Goal: Find specific page/section: Find specific page/section

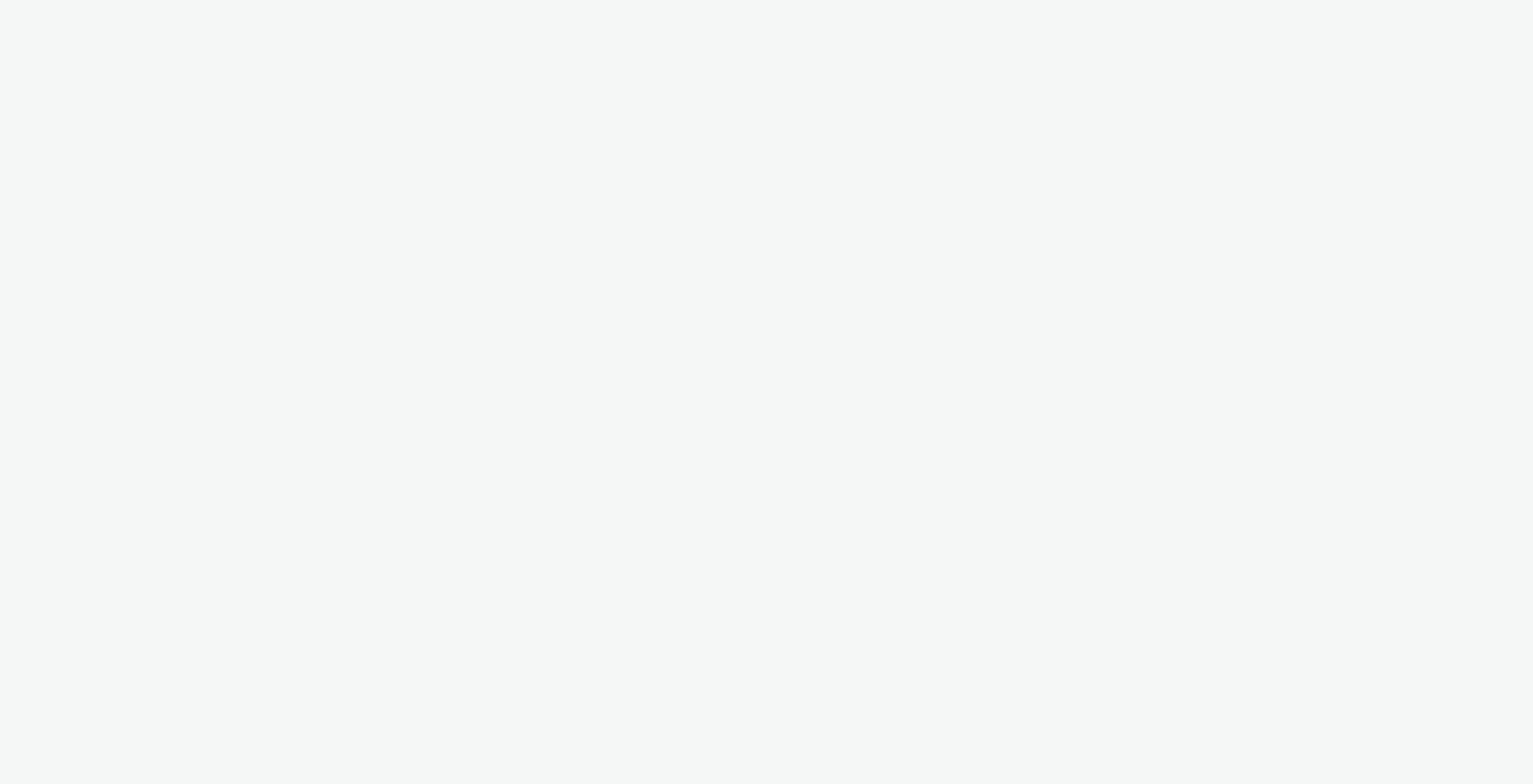
select select "c2295f28-7c96-446f-b279-53c23ee2b854"
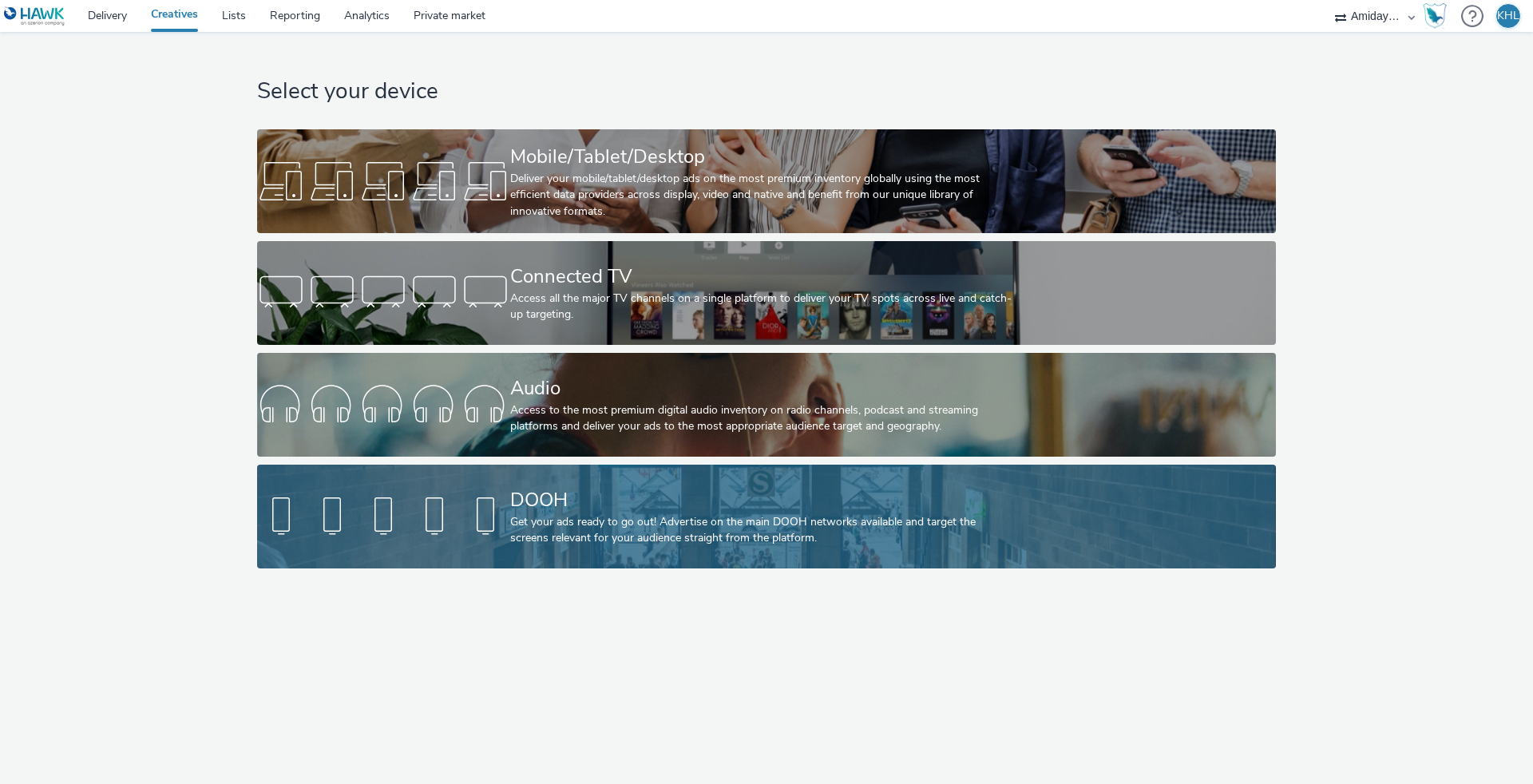
click at [435, 513] on div at bounding box center [384, 516] width 253 height 51
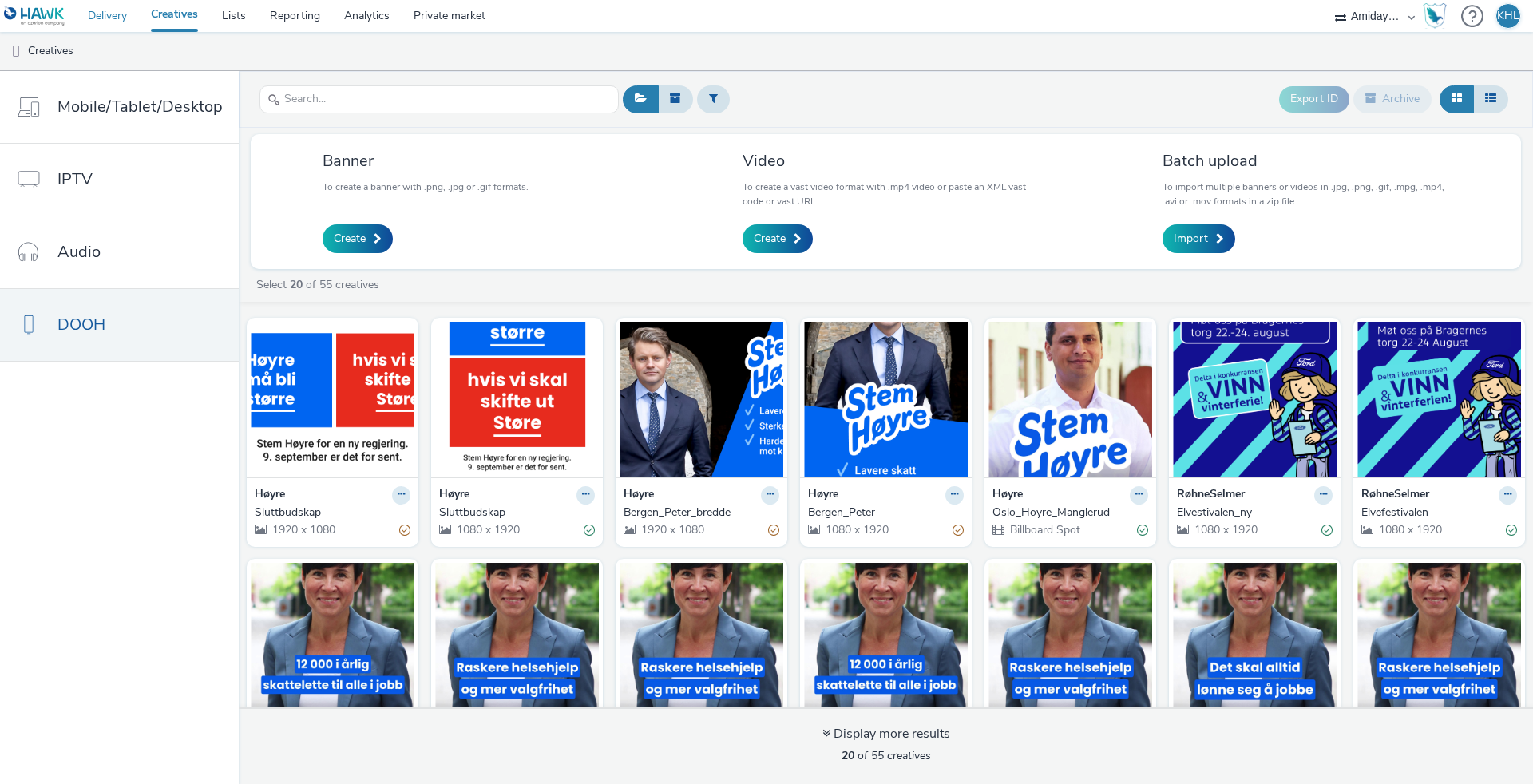
click at [110, 14] on link "Delivery" at bounding box center [107, 16] width 63 height 32
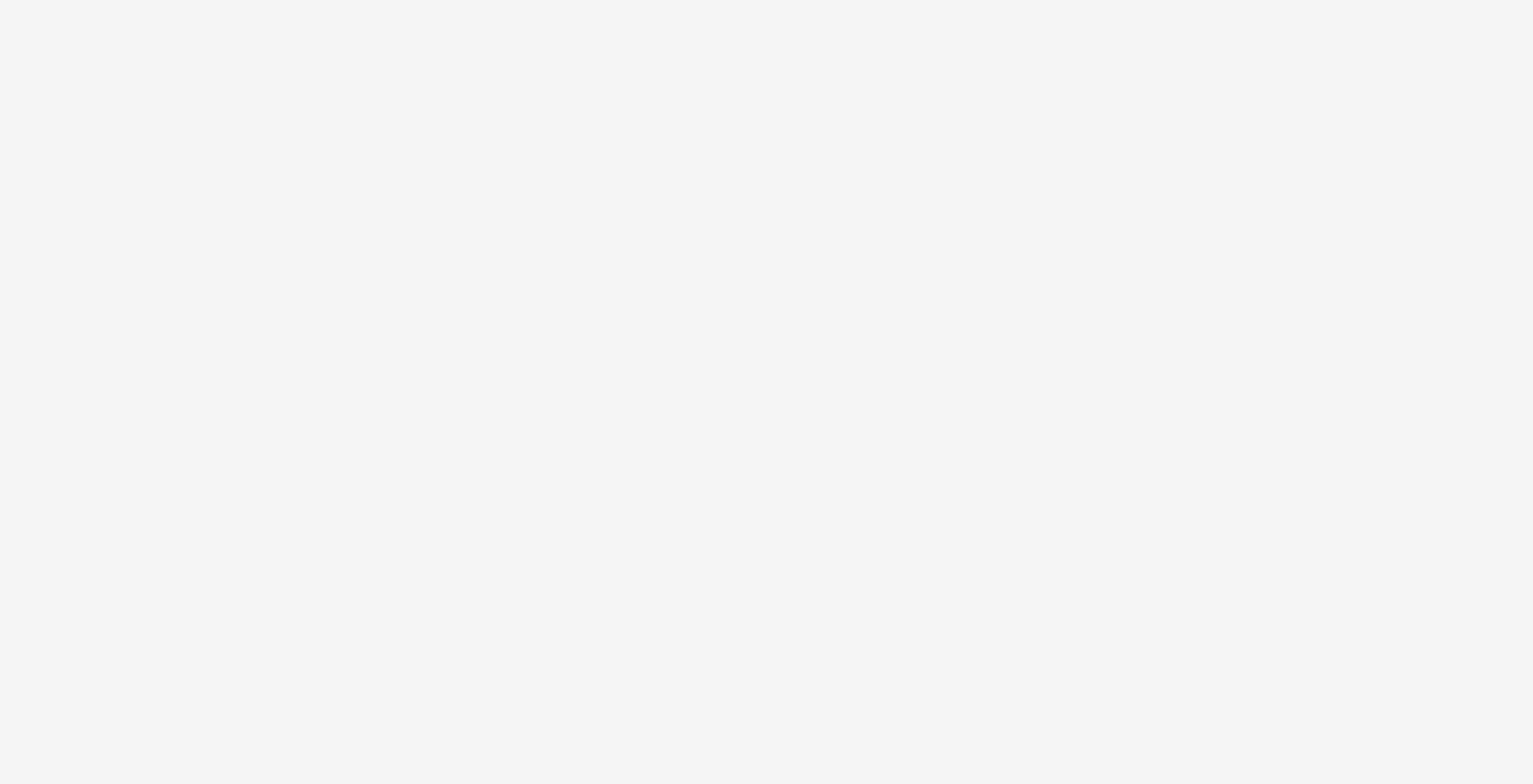
select select "10bae079-8a11-4fca-8b47-9e5fc357b551"
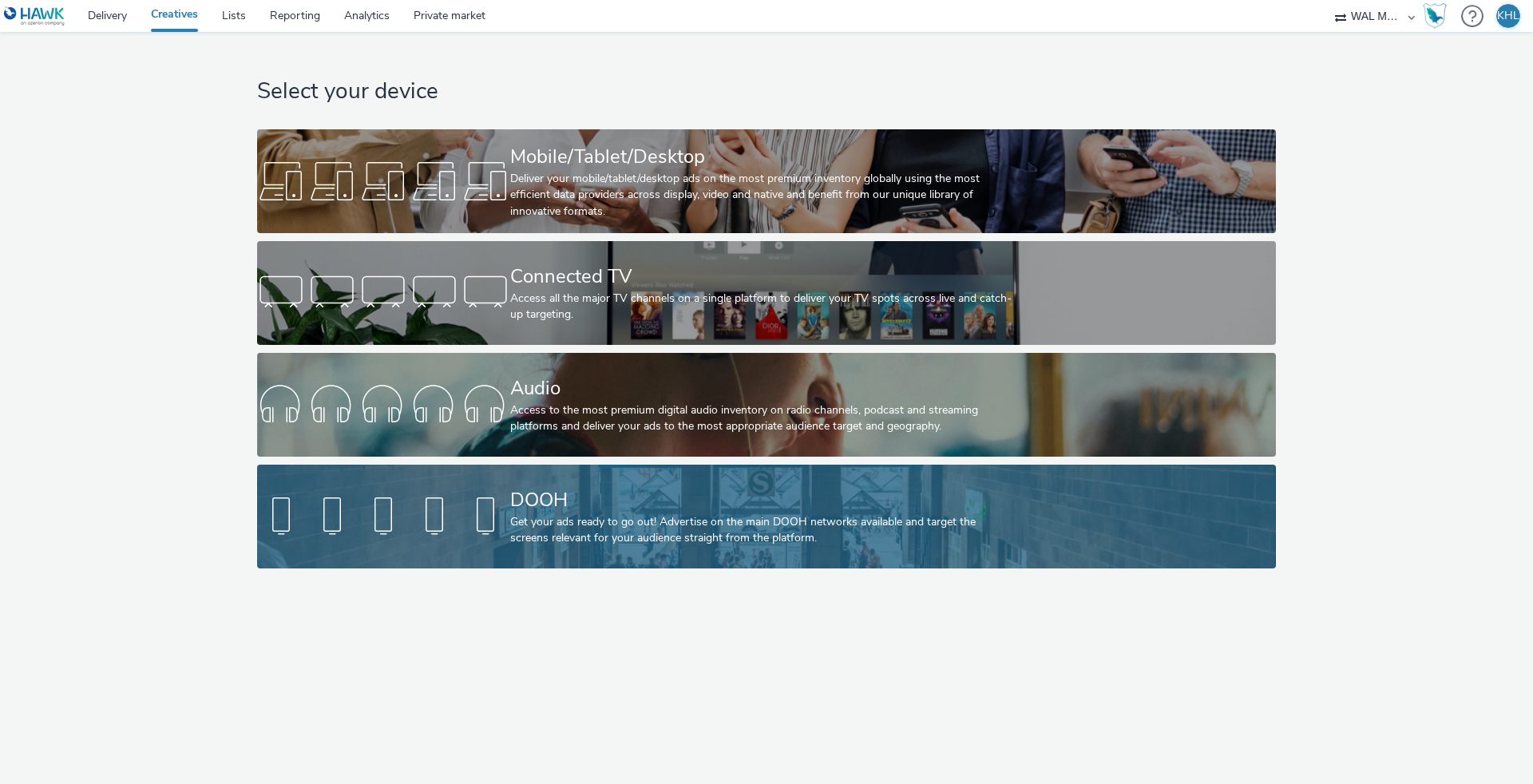
click at [498, 518] on div at bounding box center [384, 516] width 253 height 51
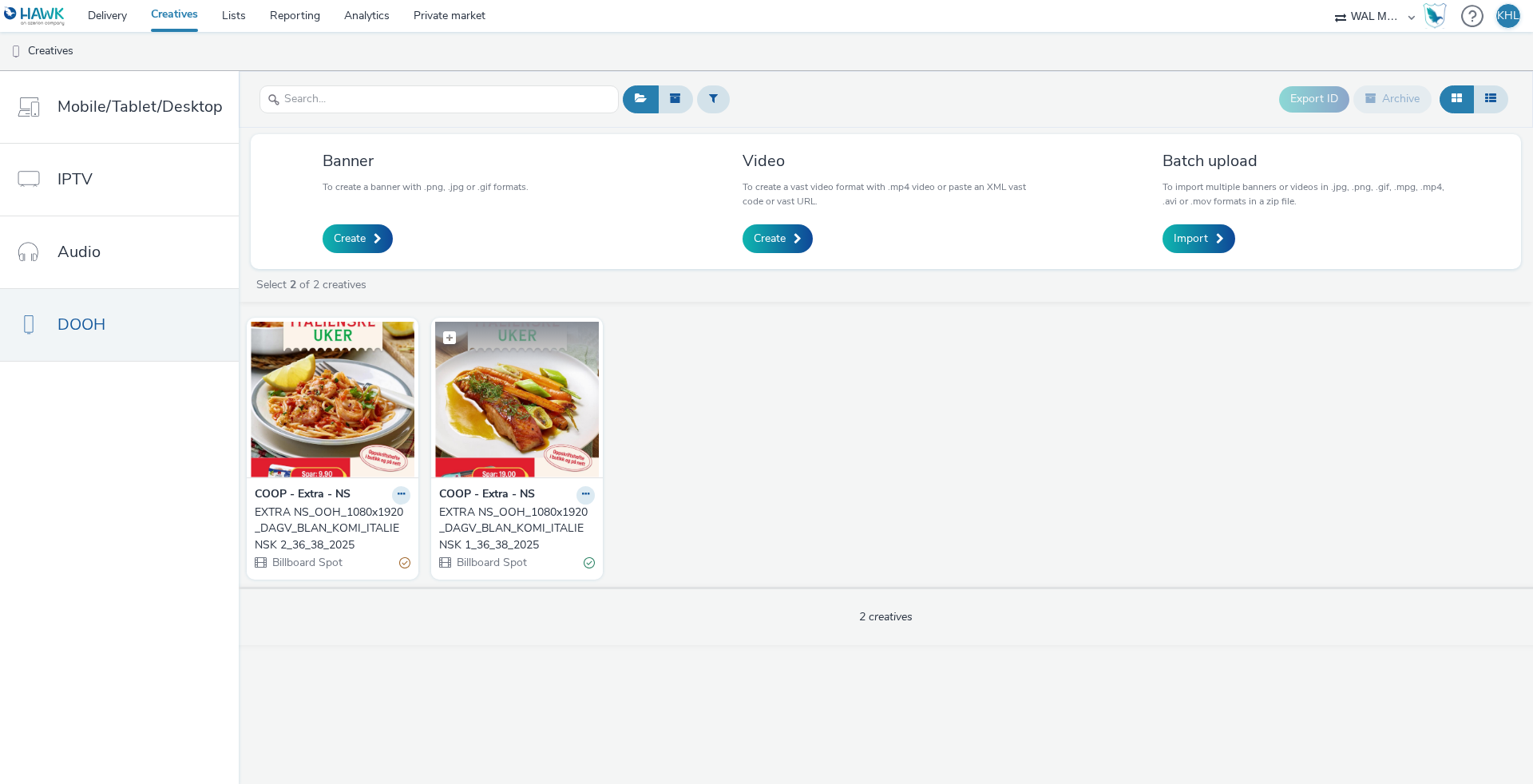
click at [561, 422] on img at bounding box center [517, 400] width 164 height 156
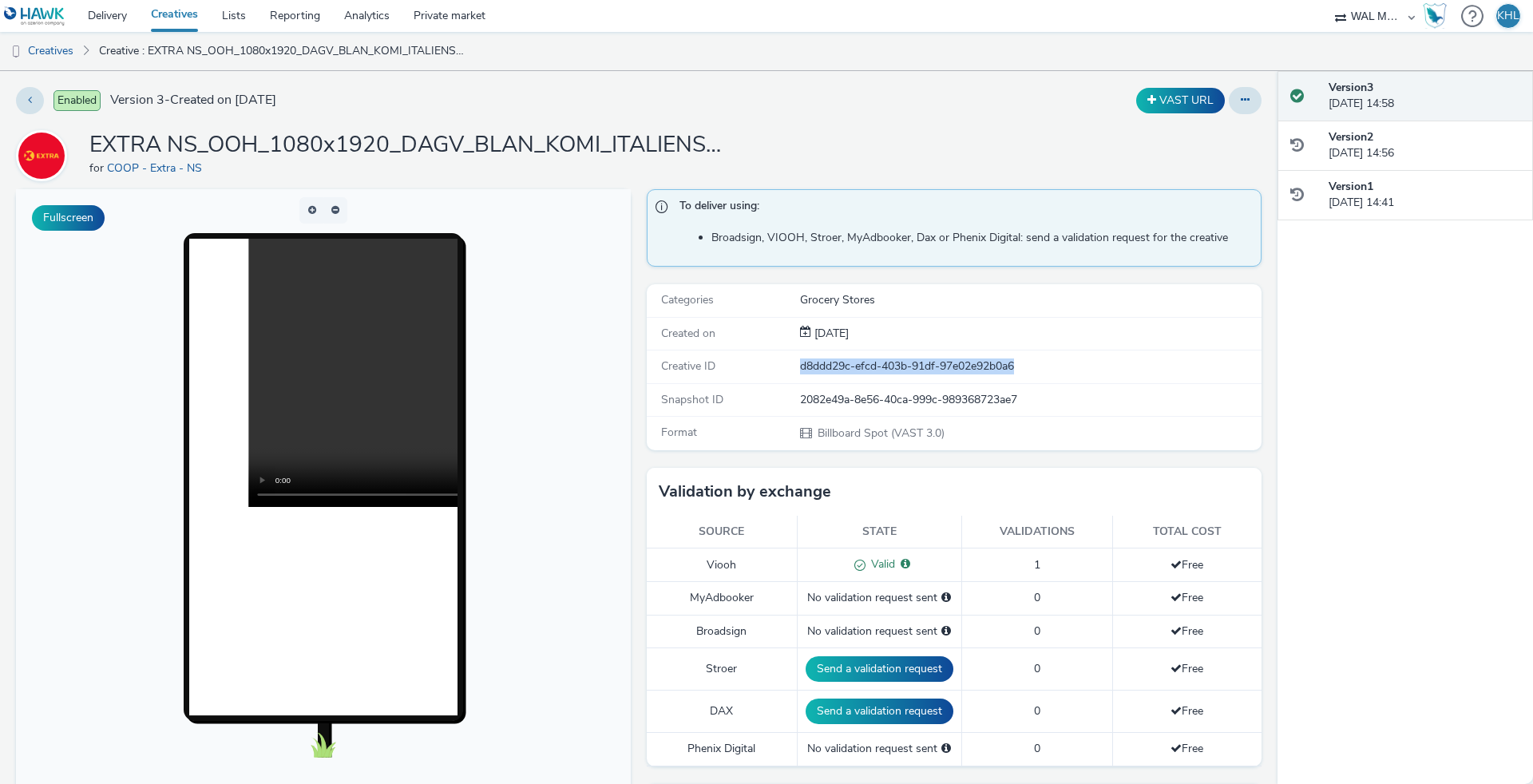
drag, startPoint x: 1032, startPoint y: 368, endPoint x: 792, endPoint y: 366, distance: 240.0
click at [792, 366] on div "Creative ID d8ddd29c-efcd-403b-91df-97e02e92b0a6" at bounding box center [954, 367] width 615 height 33
drag, startPoint x: 1057, startPoint y: 405, endPoint x: 802, endPoint y: 400, distance: 255.0
click at [802, 400] on div "2082e49a-8e56-40ca-999c-989368723ae7" at bounding box center [1030, 400] width 460 height 16
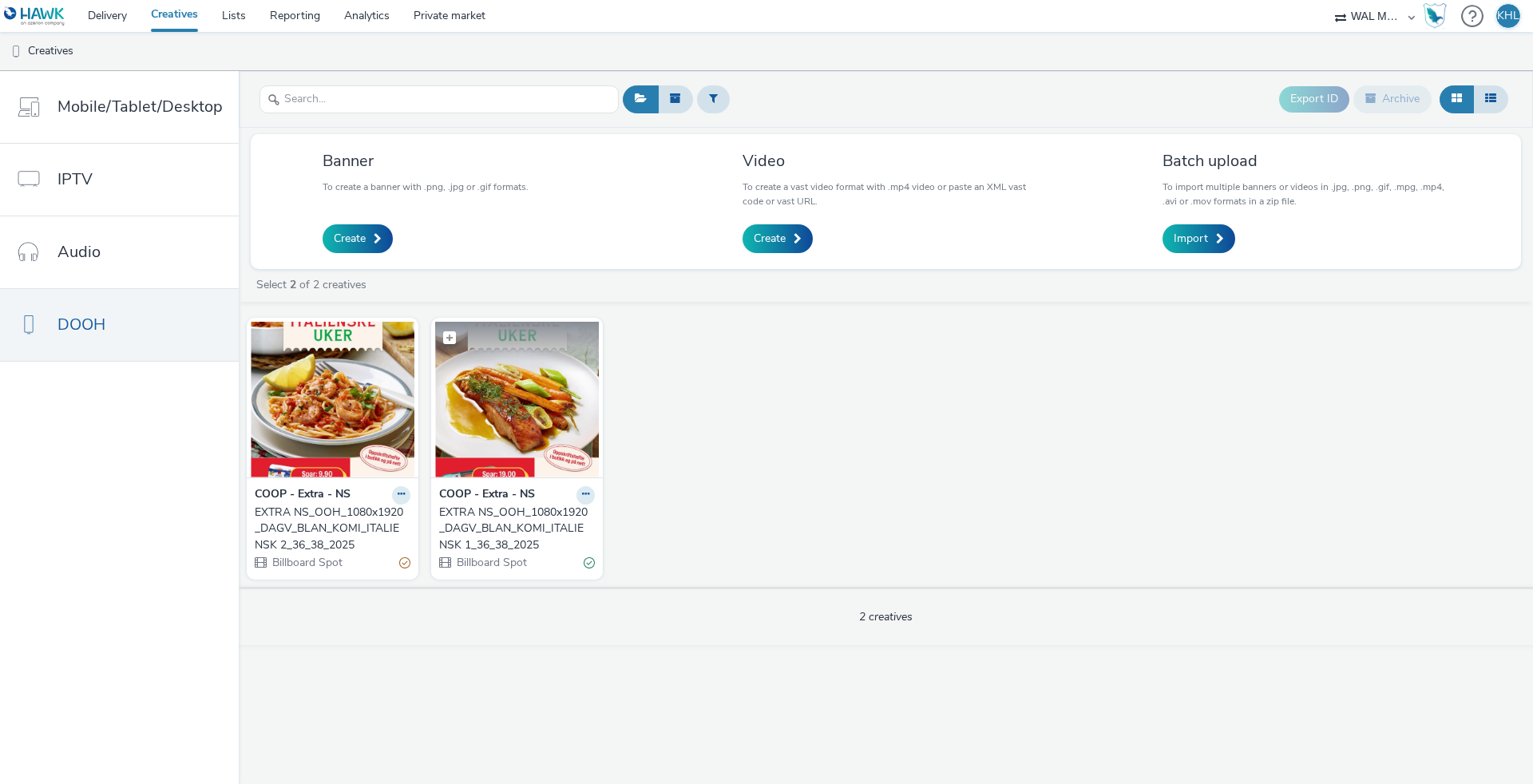
click at [529, 428] on img at bounding box center [517, 400] width 164 height 156
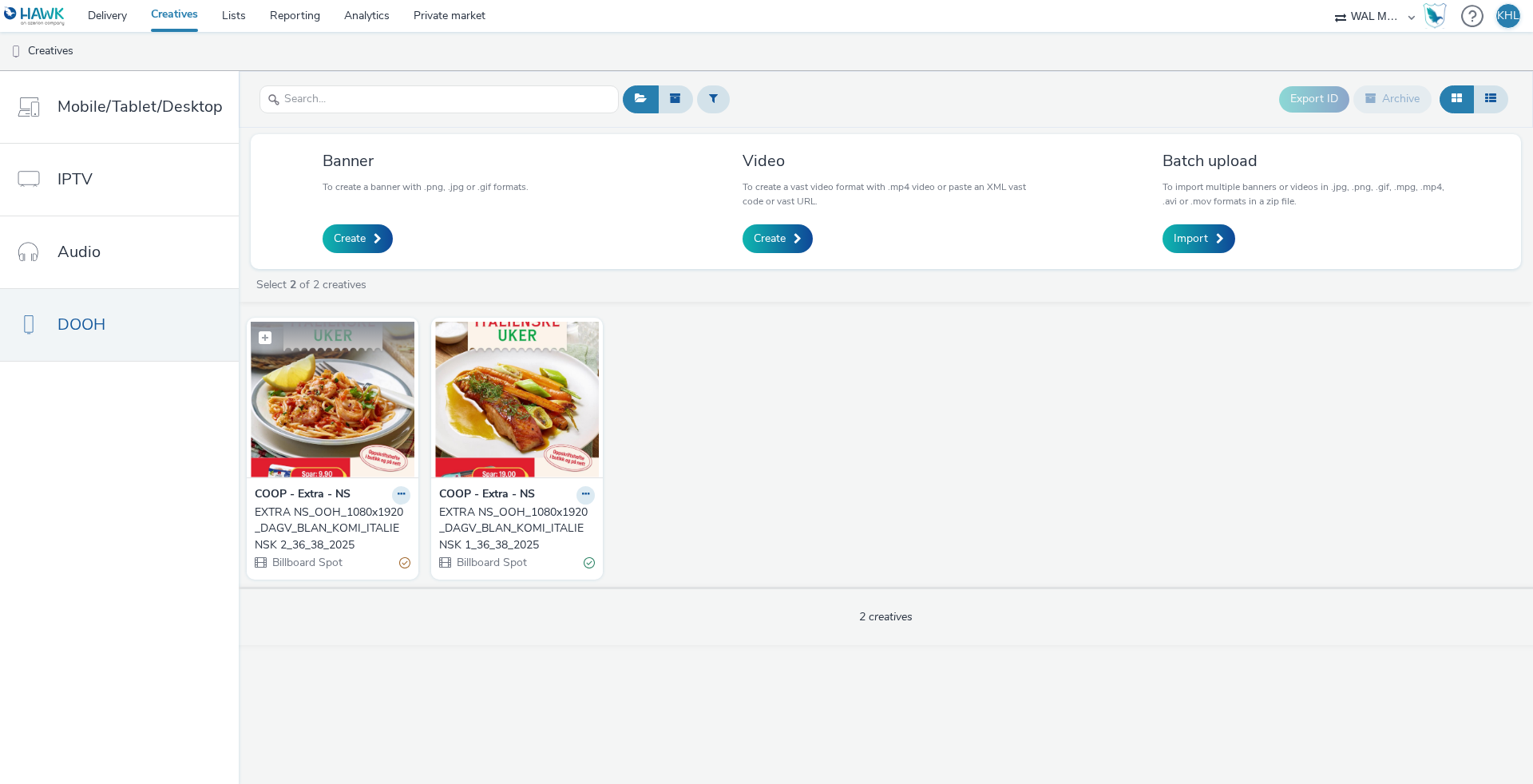
click at [348, 405] on img at bounding box center [332, 400] width 164 height 156
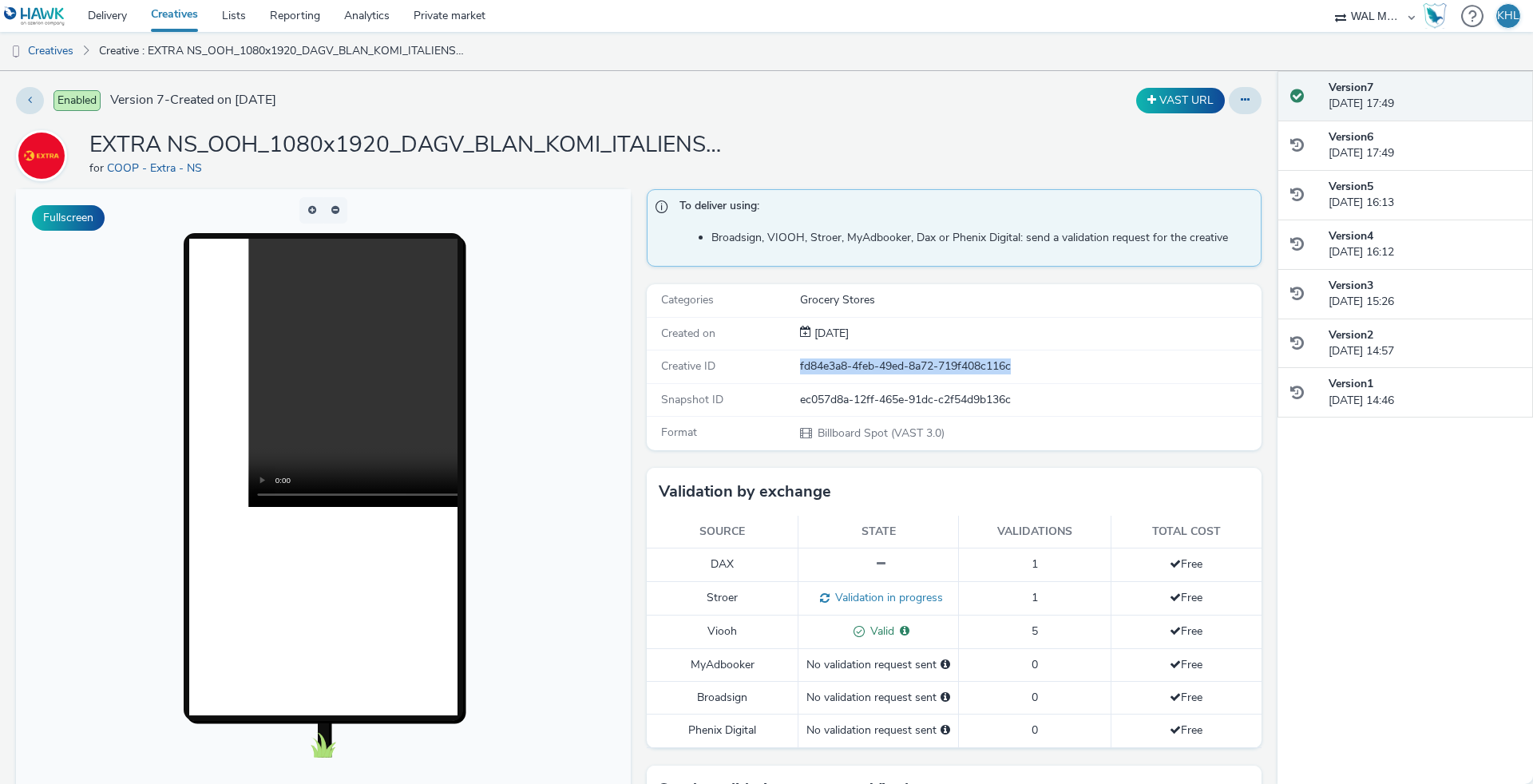
drag, startPoint x: 1051, startPoint y: 365, endPoint x: 799, endPoint y: 364, distance: 252.0
click at [799, 364] on div "Creative ID fd84e3a8-4feb-49ed-8a72-719f408c116c" at bounding box center [954, 367] width 615 height 33
drag, startPoint x: 1011, startPoint y: 400, endPoint x: 780, endPoint y: 394, distance: 231.1
click at [780, 394] on div "Snapshot ID ec057d8a-12ff-465e-91dc-c2f54d9b136c" at bounding box center [954, 400] width 615 height 33
click at [131, 23] on link "Delivery" at bounding box center [107, 16] width 63 height 32
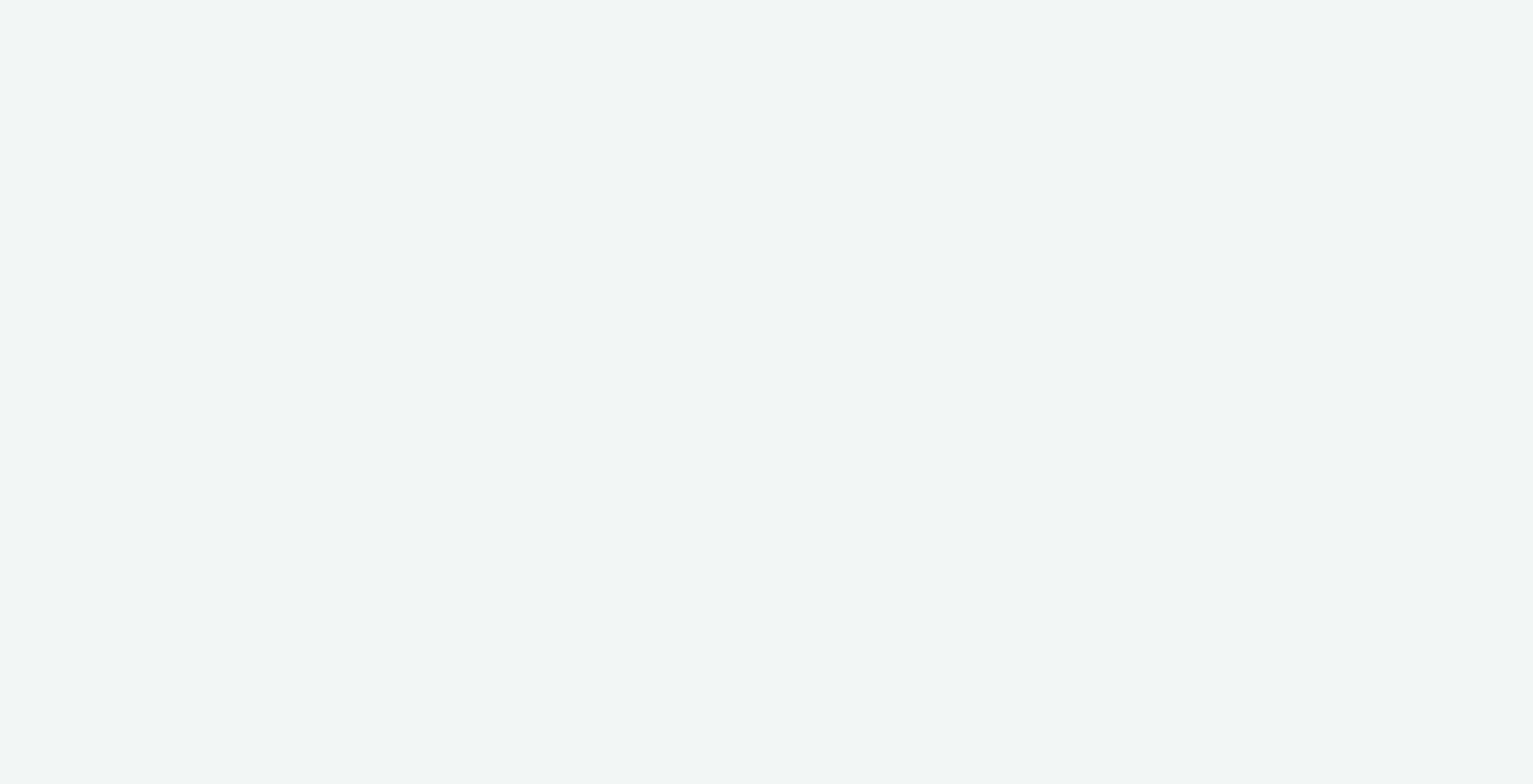
select select "10bae079-8a11-4fca-8b47-9e5fc357b551"
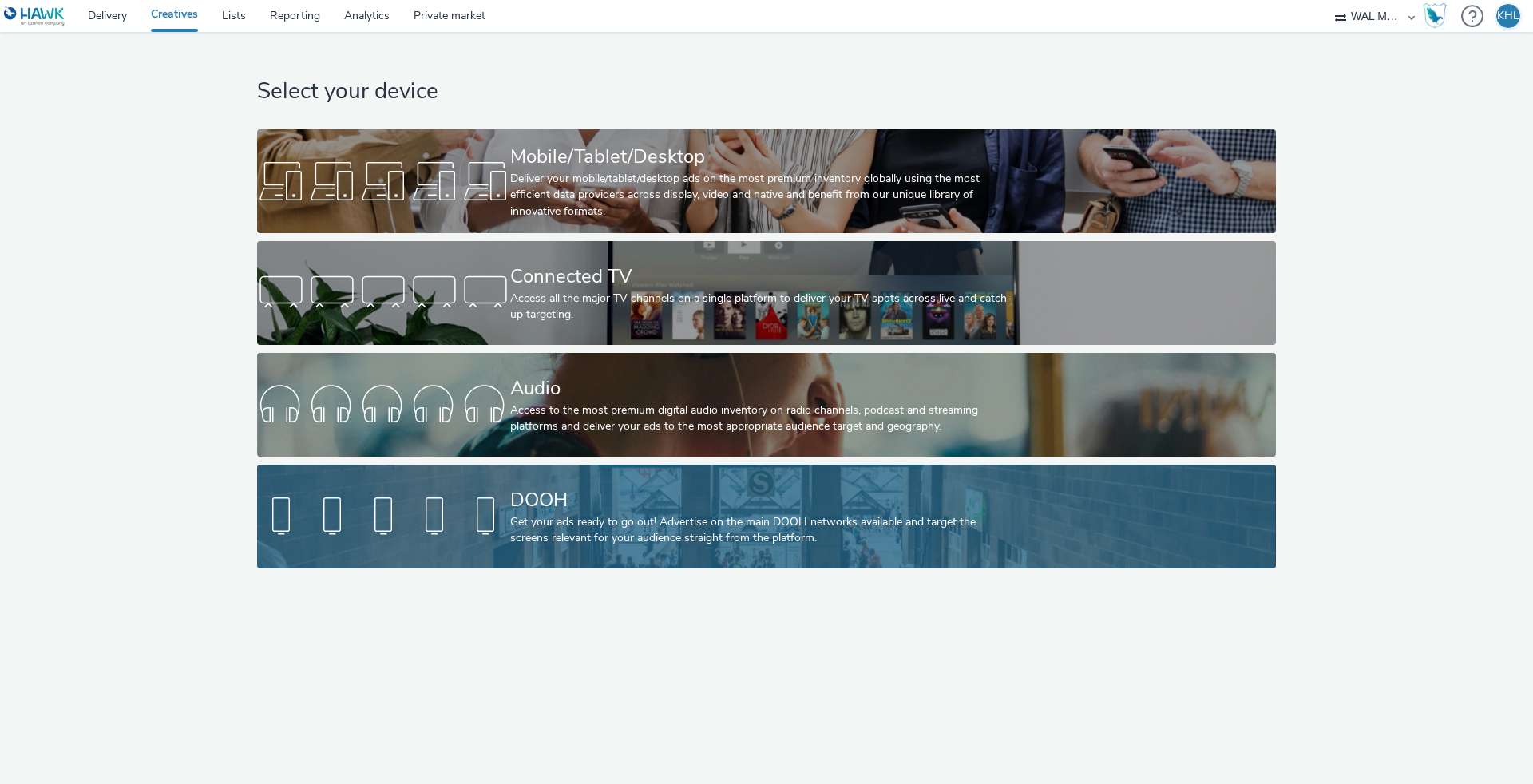
click at [543, 525] on div "Get your ads ready to go out! Advertise on the main DOOH networks available and…" at bounding box center [763, 530] width 506 height 33
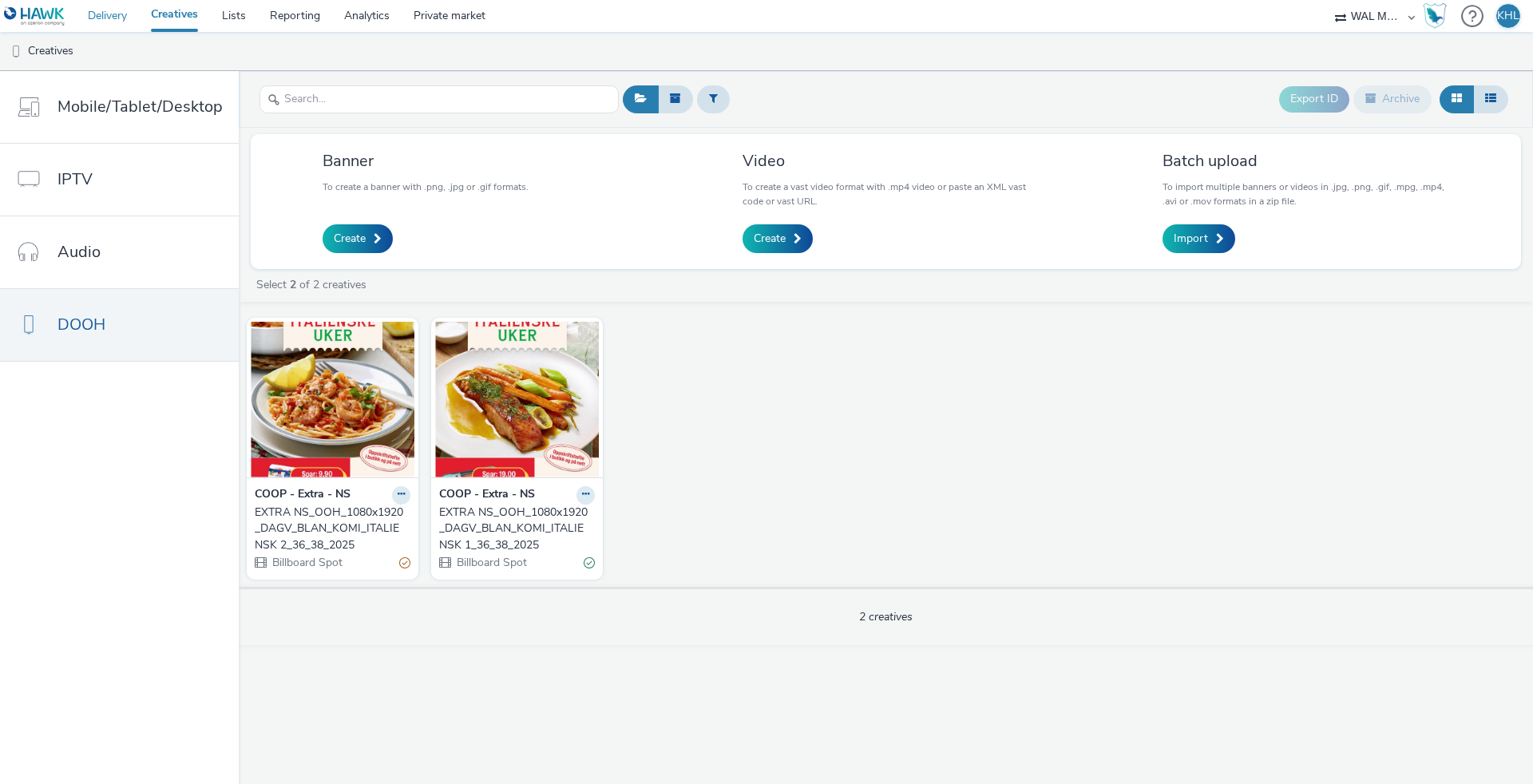
click at [112, 10] on link "Delivery" at bounding box center [107, 16] width 63 height 32
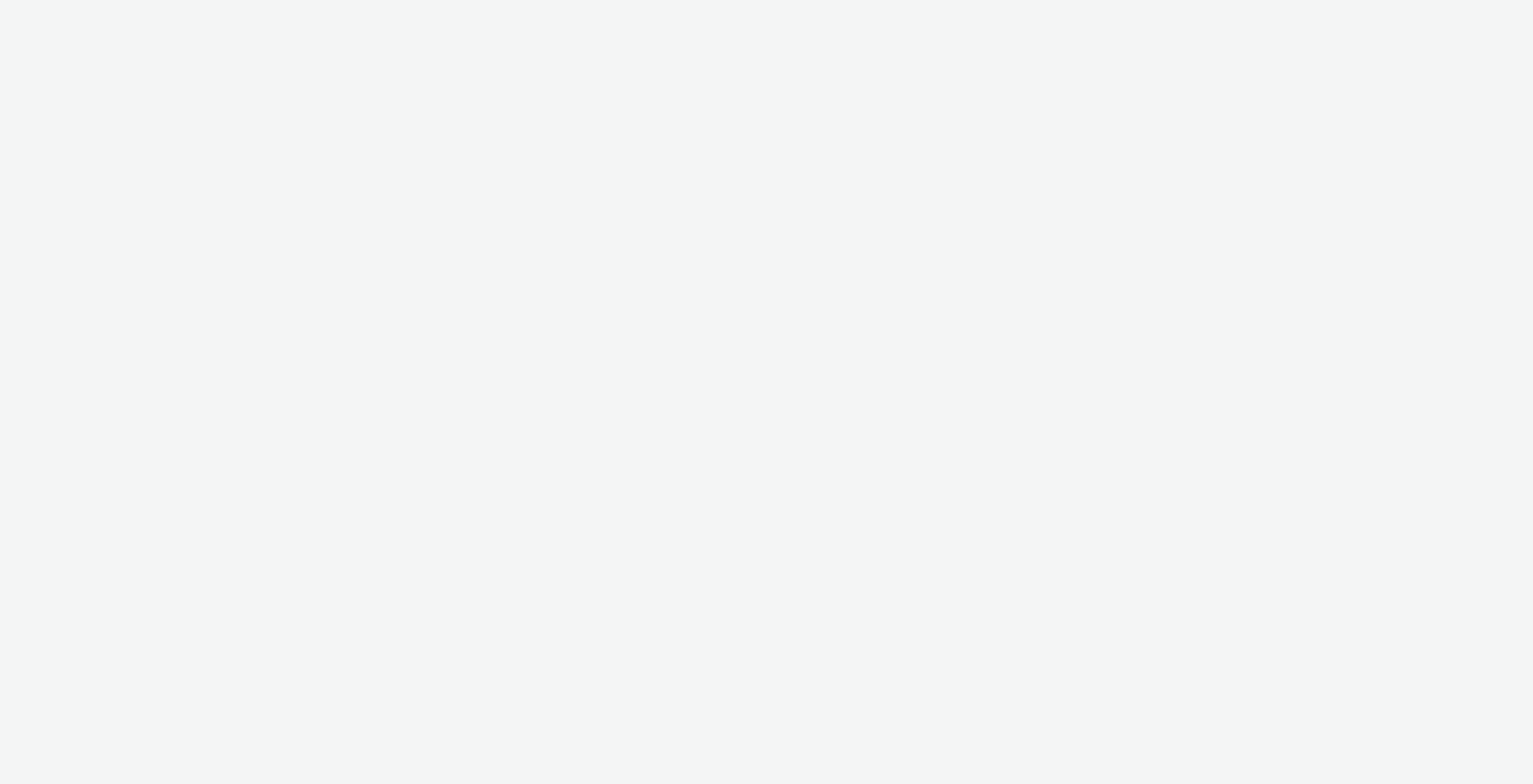
select select "c2295f28-7c96-446f-b279-53c23ee2b854"
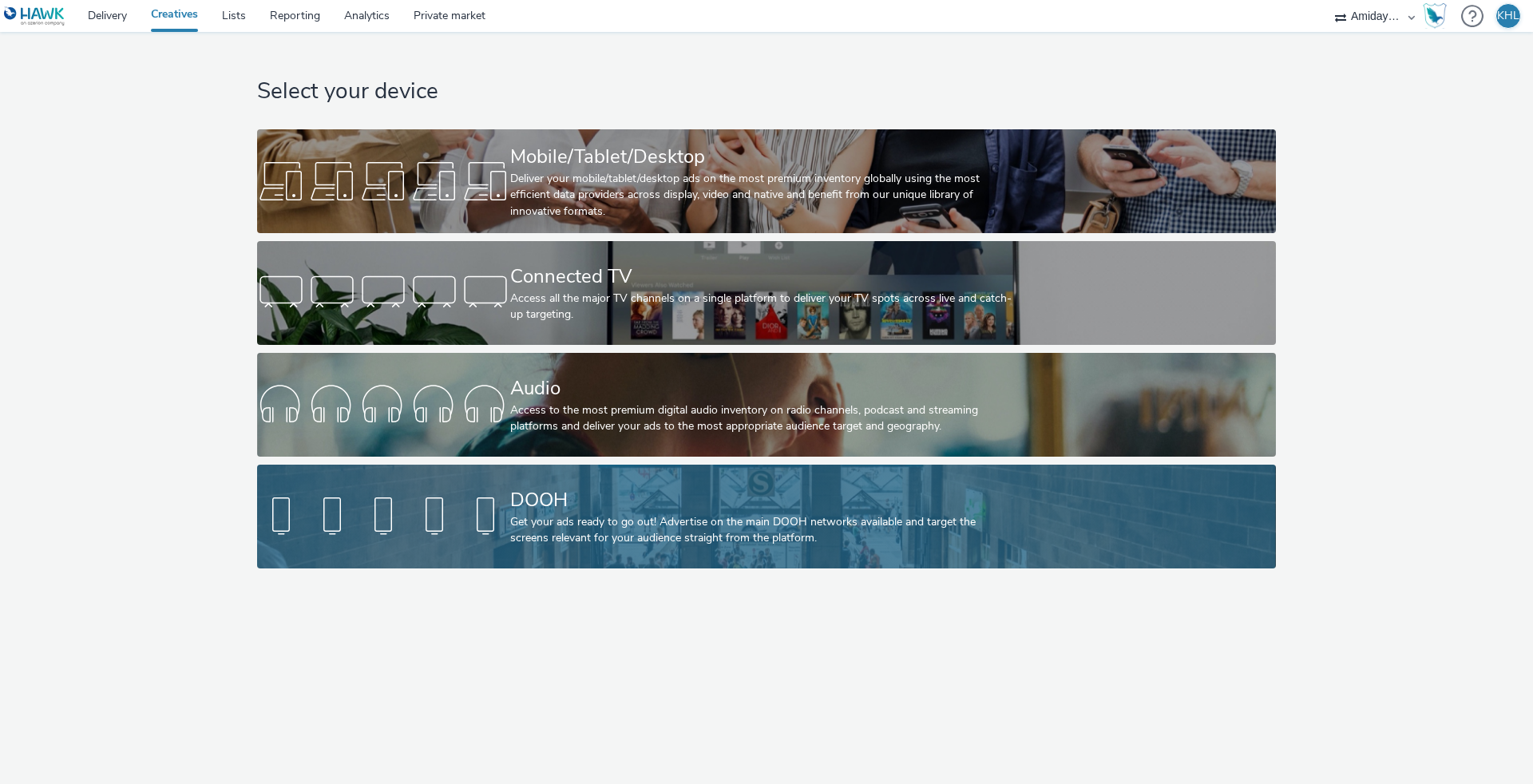
click at [633, 512] on div "DOOH" at bounding box center [763, 500] width 506 height 28
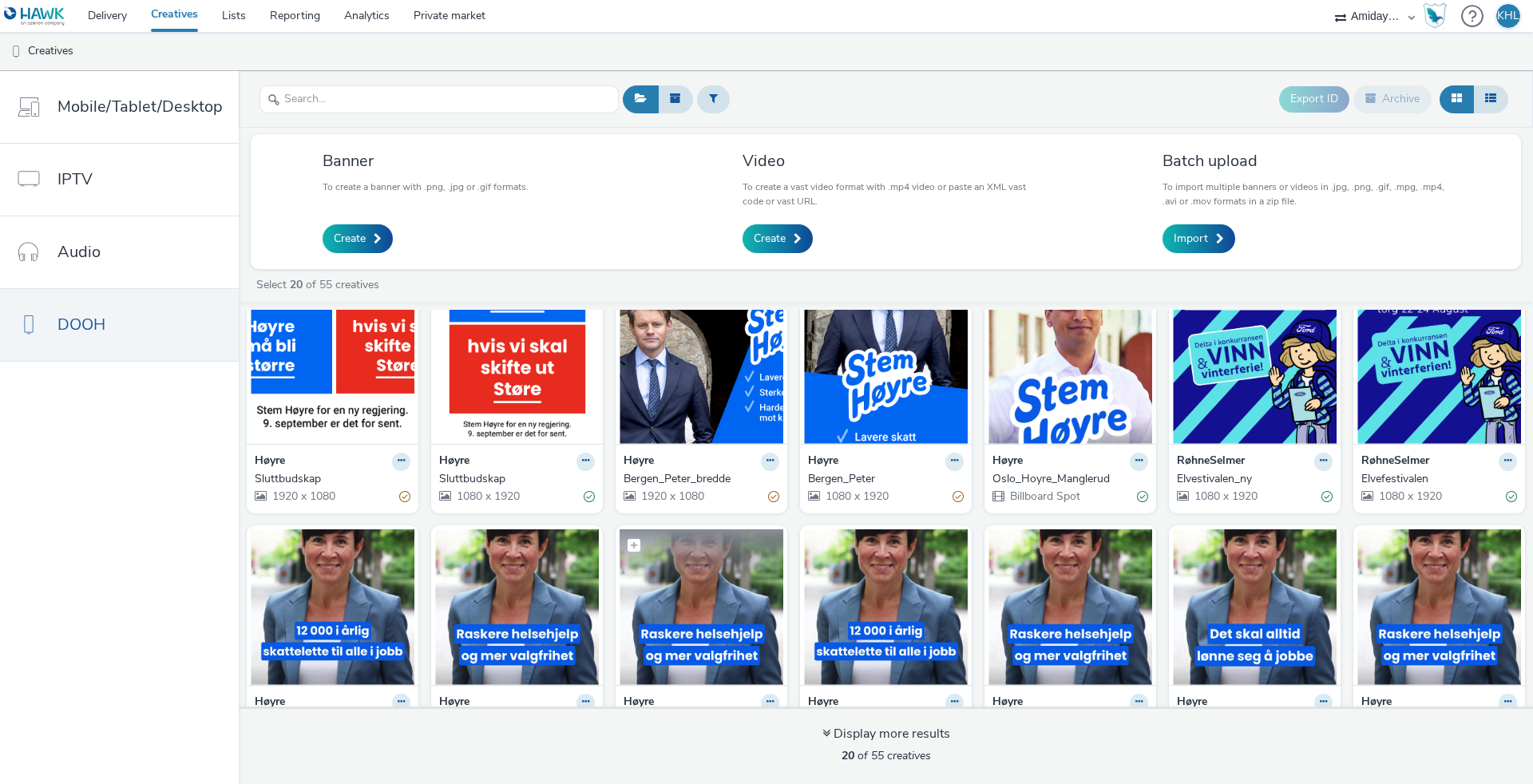
scroll to position [35, 0]
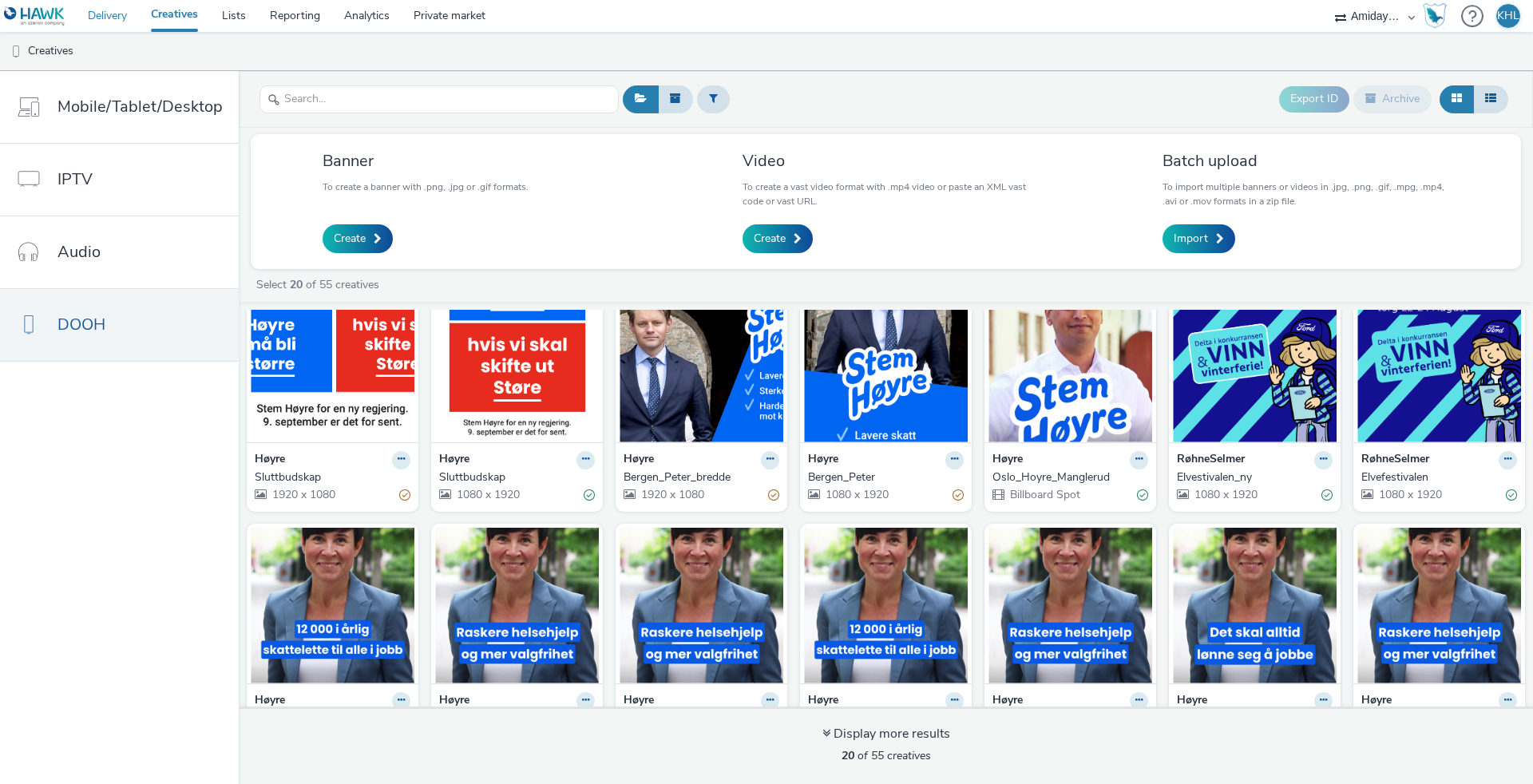
click at [110, 16] on link "Delivery" at bounding box center [107, 16] width 63 height 32
